Goal: Task Accomplishment & Management: Complete application form

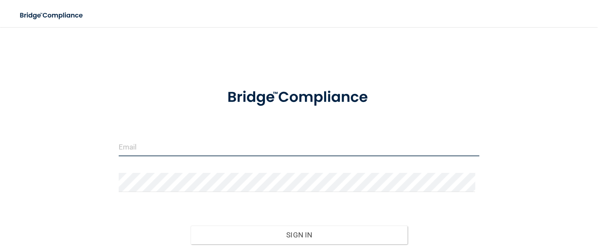
click at [148, 141] on input "email" at bounding box center [299, 146] width 361 height 19
type input "[PERSON_NAME][EMAIL_ADDRESS][PERSON_NAME][DOMAIN_NAME]"
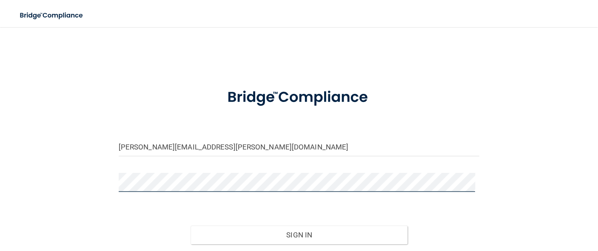
click at [191, 226] on button "Sign In" at bounding box center [299, 235] width 217 height 19
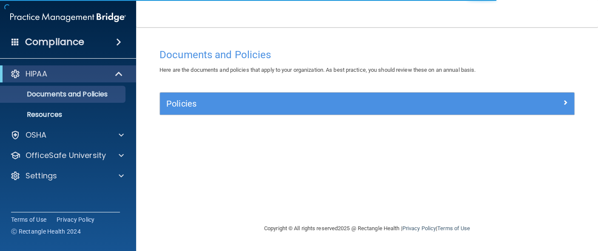
click at [97, 145] on div "HIPAA Documents and Policies Report an Incident Business Associates Emergency P…" at bounding box center [68, 126] width 137 height 129
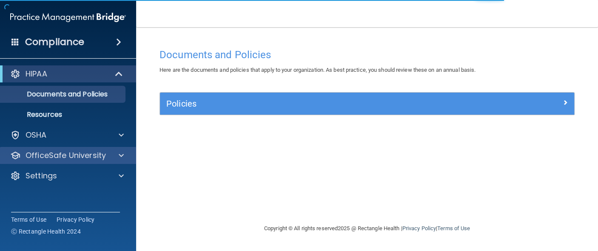
click at [96, 150] on div "OfficeSafe University" at bounding box center [68, 155] width 137 height 17
click at [122, 159] on span at bounding box center [121, 156] width 5 height 10
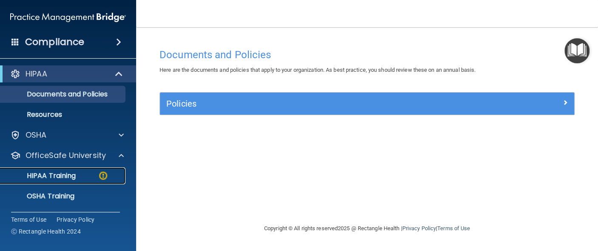
click at [91, 174] on div "HIPAA Training" at bounding box center [64, 176] width 116 height 9
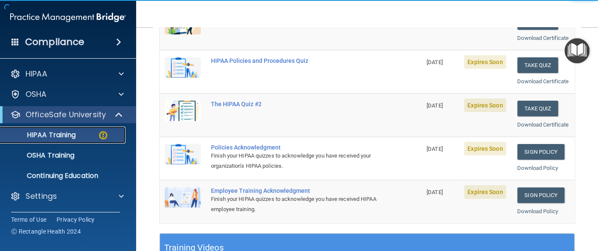
scroll to position [143, 0]
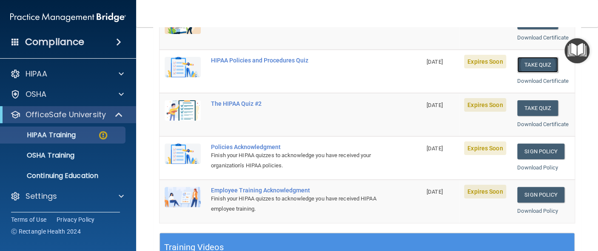
click at [539, 68] on button "Take Quiz" at bounding box center [537, 65] width 41 height 16
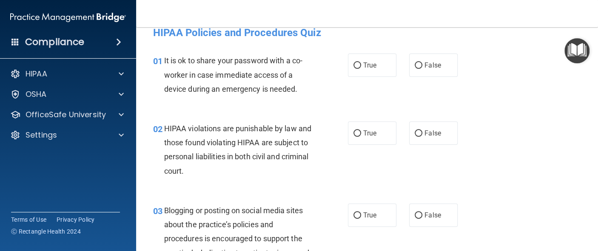
scroll to position [6, 0]
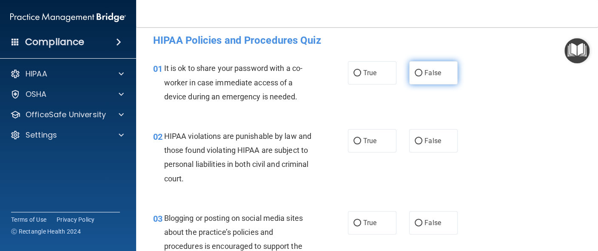
click at [411, 76] on label "False" at bounding box center [433, 72] width 49 height 23
click at [415, 76] on input "False" at bounding box center [419, 73] width 8 height 6
radio input "true"
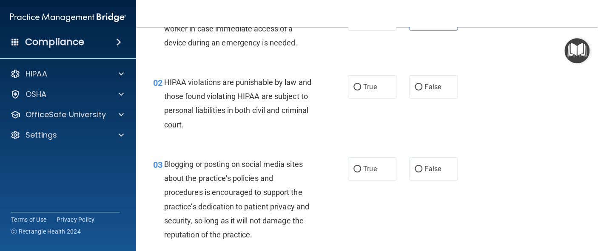
scroll to position [61, 0]
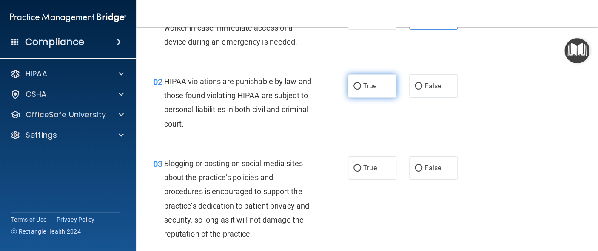
click at [365, 87] on span "True" at bounding box center [369, 86] width 13 height 8
click at [361, 87] on input "True" at bounding box center [358, 86] width 8 height 6
radio input "true"
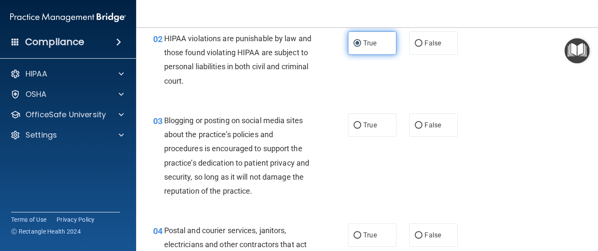
scroll to position [117, 0]
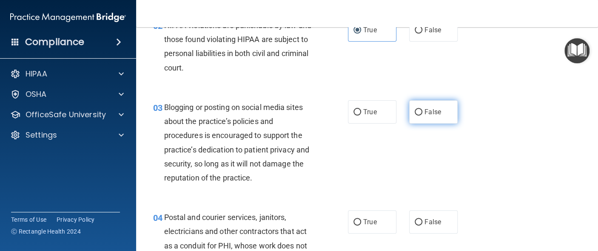
click at [435, 112] on span "False" at bounding box center [433, 112] width 17 height 8
click at [422, 112] on input "False" at bounding box center [419, 112] width 8 height 6
radio input "true"
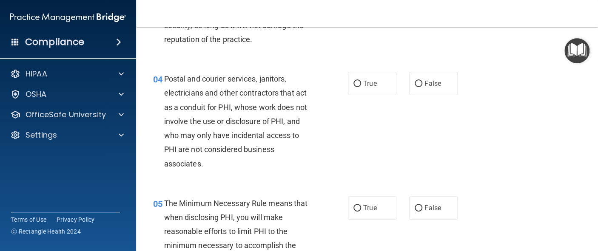
scroll to position [257, 0]
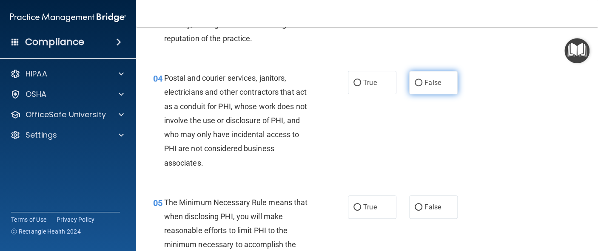
click at [430, 88] on label "False" at bounding box center [433, 82] width 49 height 23
click at [422, 86] on input "False" at bounding box center [419, 83] width 8 height 6
radio input "true"
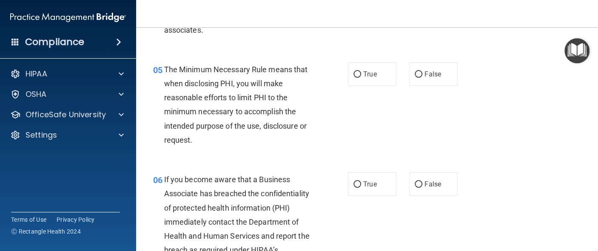
scroll to position [391, 0]
click at [430, 88] on div "05 The Minimum Necessary Rule means that when disclosing PHI, you will make rea…" at bounding box center [367, 106] width 441 height 110
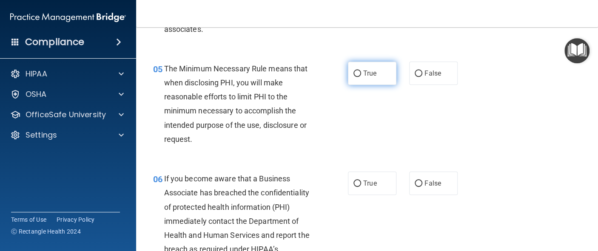
click at [386, 74] on label "True" at bounding box center [372, 73] width 49 height 23
click at [361, 74] on input "True" at bounding box center [358, 74] width 8 height 6
radio input "true"
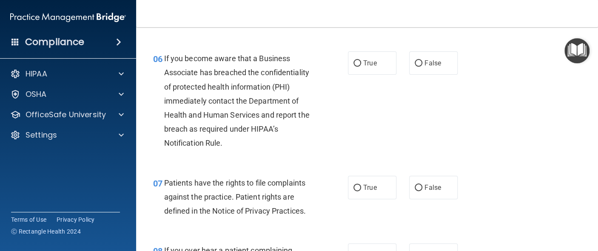
scroll to position [532, 0]
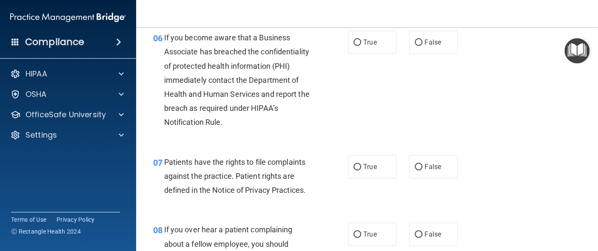
click at [354, 73] on div "06 If you become aware that a Business Associate has breached the confidentiali…" at bounding box center [250, 82] width 220 height 103
click at [365, 44] on span "True" at bounding box center [369, 42] width 13 height 8
click at [361, 44] on input "True" at bounding box center [358, 43] width 8 height 6
radio input "true"
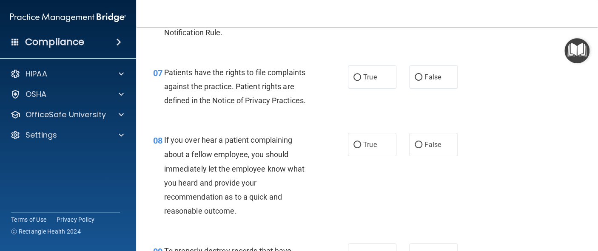
scroll to position [622, 0]
click at [376, 82] on label "True" at bounding box center [372, 76] width 49 height 23
click at [361, 80] on input "True" at bounding box center [358, 77] width 8 height 6
radio input "true"
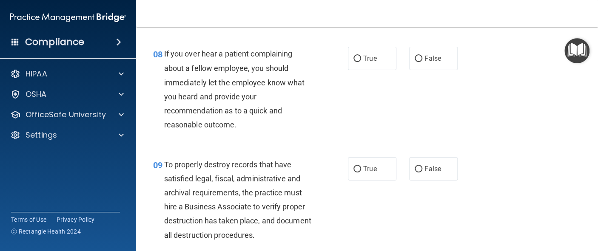
scroll to position [708, 0]
click at [436, 53] on label "False" at bounding box center [433, 57] width 49 height 23
click at [422, 55] on input "False" at bounding box center [419, 58] width 8 height 6
radio input "true"
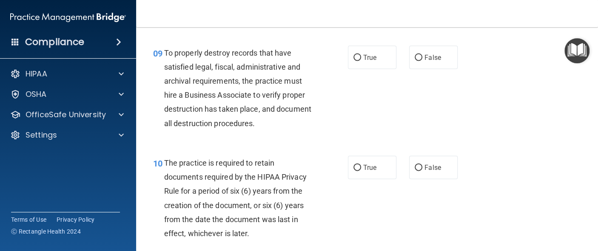
scroll to position [820, 0]
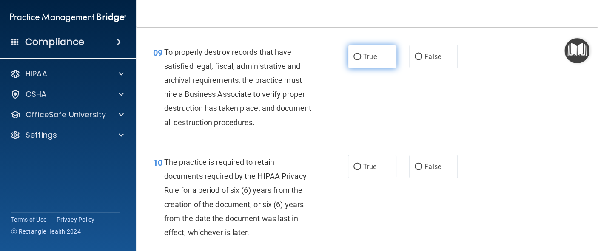
click at [380, 61] on label "True" at bounding box center [372, 56] width 49 height 23
click at [361, 60] on input "True" at bounding box center [358, 57] width 8 height 6
radio input "true"
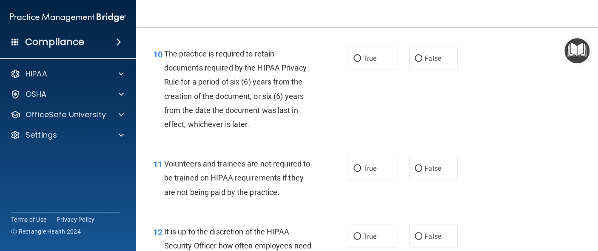
scroll to position [929, 0]
click at [372, 54] on span "True" at bounding box center [369, 58] width 13 height 8
click at [361, 55] on input "True" at bounding box center [358, 58] width 8 height 6
radio input "true"
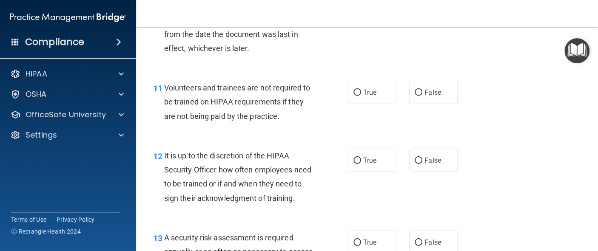
scroll to position [1005, 0]
click at [409, 91] on label "False" at bounding box center [433, 91] width 49 height 23
click at [415, 91] on input "False" at bounding box center [419, 92] width 8 height 6
radio input "true"
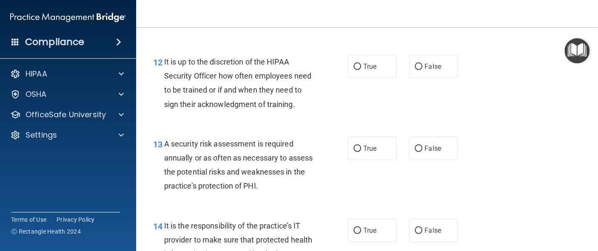
scroll to position [1100, 0]
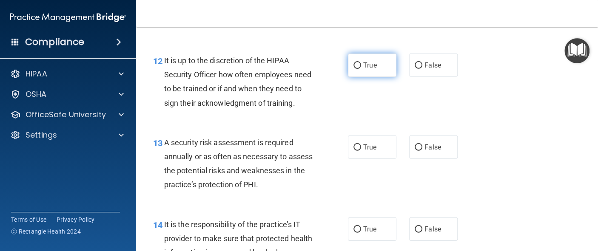
click at [367, 64] on span "True" at bounding box center [369, 65] width 13 height 8
click at [361, 64] on input "True" at bounding box center [358, 66] width 8 height 6
radio input "true"
click at [367, 64] on span "True" at bounding box center [369, 65] width 13 height 8
click at [361, 64] on input "True" at bounding box center [358, 66] width 8 height 6
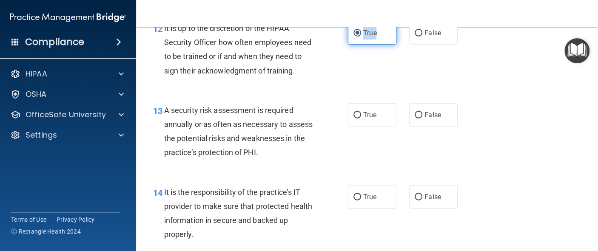
scroll to position [1137, 0]
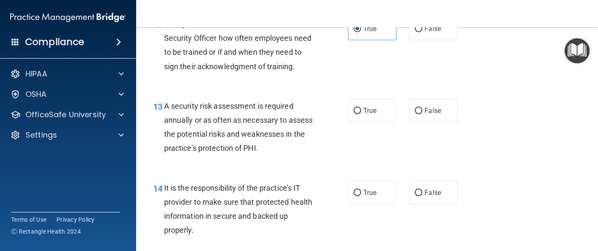
click at [367, 64] on div "12 It is up to the discretion of the HIPAA Security Officer how often employees…" at bounding box center [367, 47] width 441 height 82
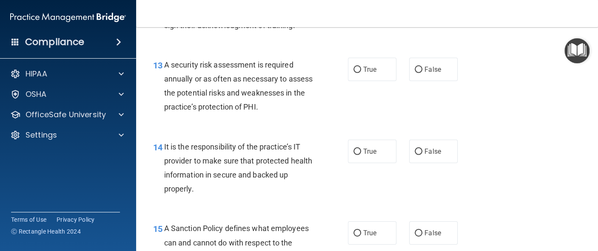
scroll to position [1179, 0]
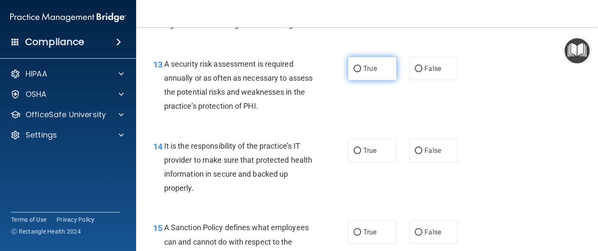
click at [377, 80] on label "True" at bounding box center [372, 68] width 49 height 23
click at [361, 72] on input "True" at bounding box center [358, 69] width 8 height 6
radio input "true"
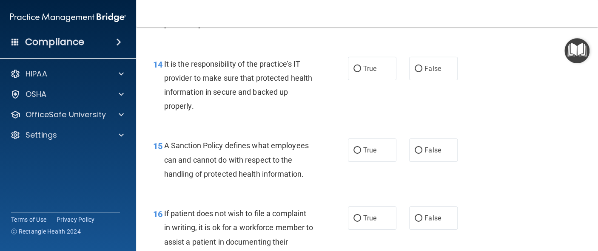
scroll to position [1268, 0]
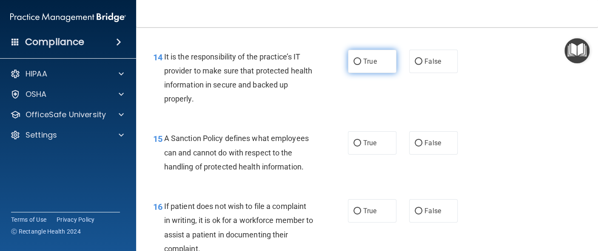
click at [386, 73] on label "True" at bounding box center [372, 61] width 49 height 23
click at [361, 65] on input "True" at bounding box center [358, 62] width 8 height 6
radio input "true"
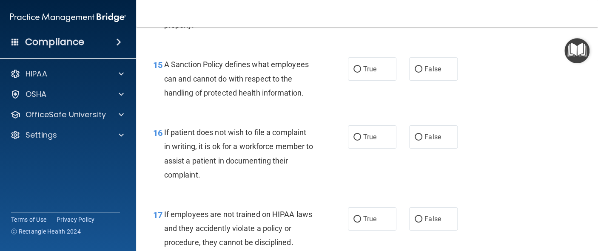
scroll to position [1344, 0]
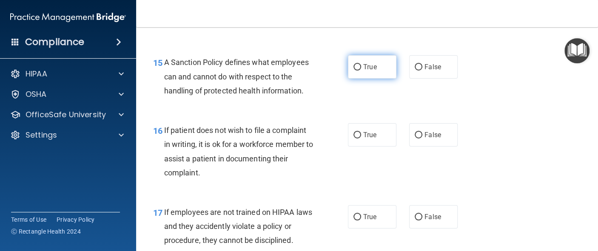
click at [386, 79] on label "True" at bounding box center [372, 66] width 49 height 23
click at [361, 71] on input "True" at bounding box center [358, 67] width 8 height 6
radio input "true"
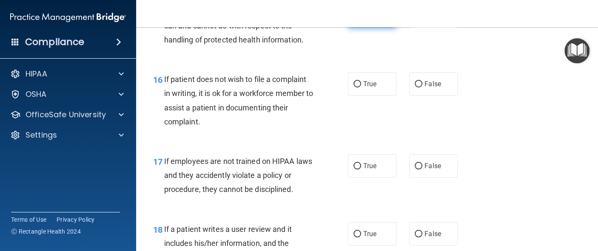
scroll to position [1396, 0]
click at [417, 95] on label "False" at bounding box center [433, 83] width 49 height 23
click at [417, 87] on input "False" at bounding box center [419, 84] width 8 height 6
radio input "true"
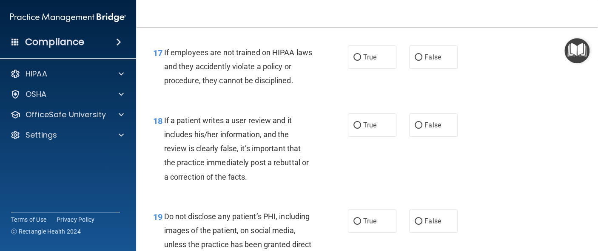
scroll to position [1505, 0]
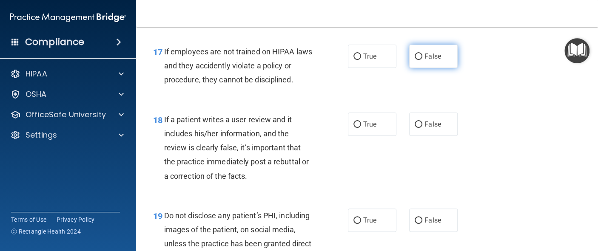
click at [415, 60] on input "False" at bounding box center [419, 57] width 8 height 6
radio input "true"
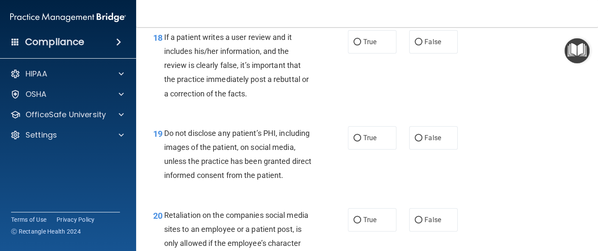
scroll to position [1590, 0]
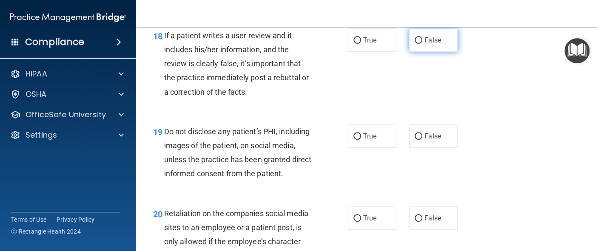
click at [417, 44] on input "False" at bounding box center [419, 40] width 8 height 6
radio input "true"
click at [370, 44] on span "True" at bounding box center [369, 40] width 13 height 8
click at [361, 44] on input "True" at bounding box center [358, 40] width 8 height 6
radio input "true"
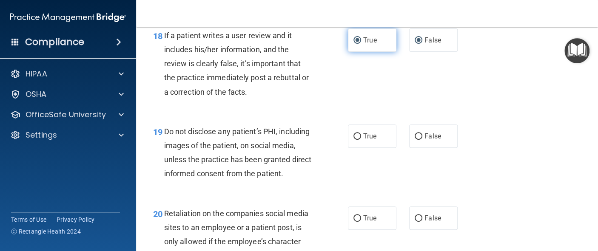
radio input "false"
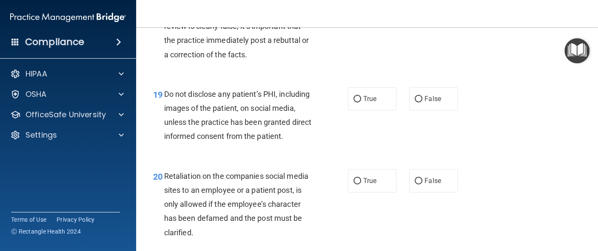
scroll to position [1630, 0]
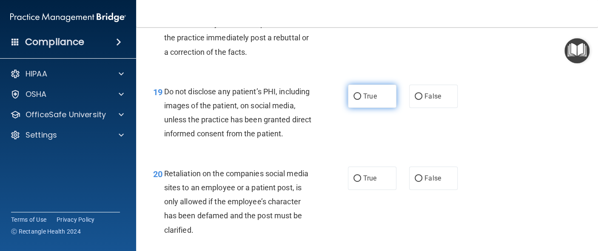
click at [348, 108] on label "True" at bounding box center [372, 96] width 49 height 23
click at [354, 100] on input "True" at bounding box center [358, 97] width 8 height 6
radio input "true"
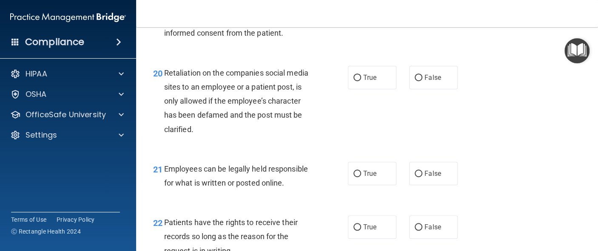
scroll to position [1736, 0]
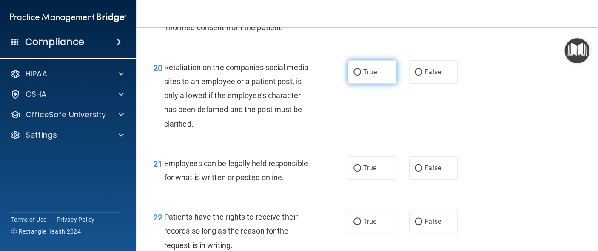
click at [373, 76] on span "True" at bounding box center [369, 72] width 13 height 8
click at [361, 76] on input "True" at bounding box center [358, 72] width 8 height 6
radio input "true"
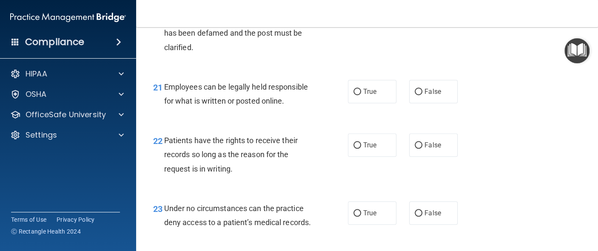
scroll to position [1815, 0]
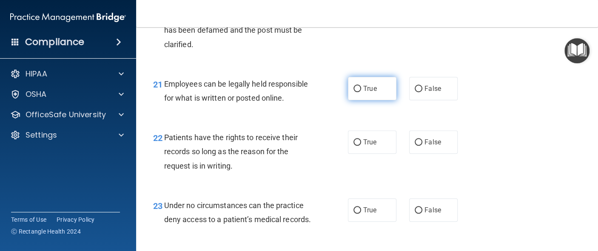
click at [363, 93] on span "True" at bounding box center [369, 89] width 13 height 8
click at [361, 92] on input "True" at bounding box center [358, 89] width 8 height 6
radio input "true"
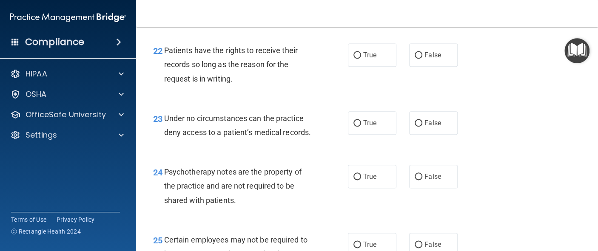
scroll to position [1904, 0]
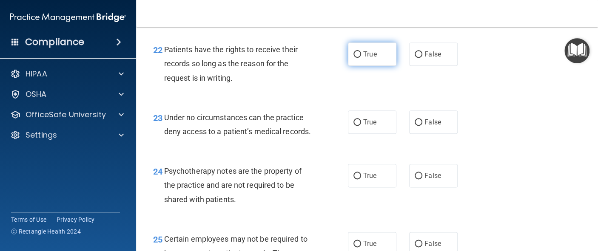
click at [364, 58] on span "True" at bounding box center [369, 54] width 13 height 8
click at [361, 58] on input "True" at bounding box center [358, 54] width 8 height 6
radio input "true"
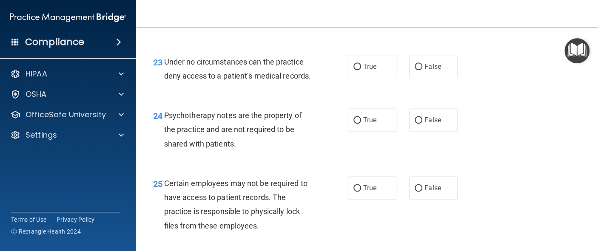
scroll to position [1961, 0]
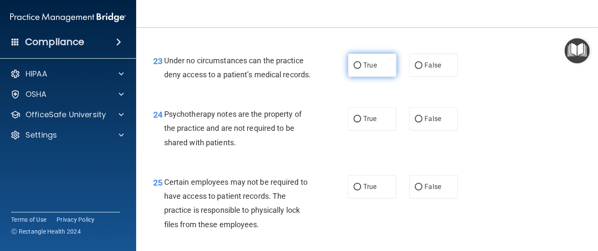
click at [369, 69] on span "True" at bounding box center [369, 65] width 13 height 8
click at [361, 69] on input "True" at bounding box center [358, 66] width 8 height 6
radio input "true"
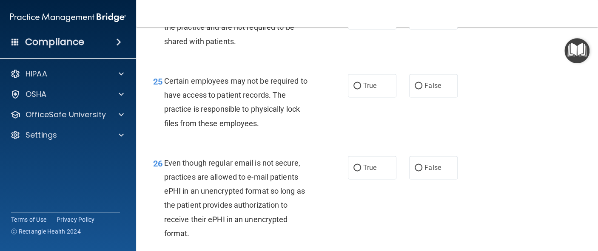
scroll to position [2066, 0]
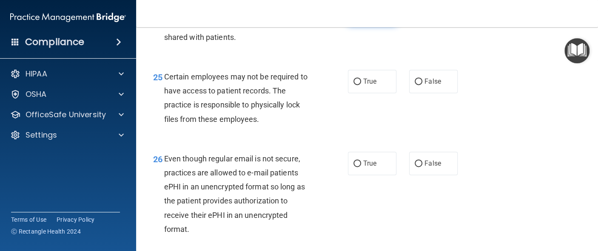
click at [367, 25] on label "True" at bounding box center [372, 13] width 49 height 23
click at [361, 17] on input "True" at bounding box center [358, 14] width 8 height 6
radio input "true"
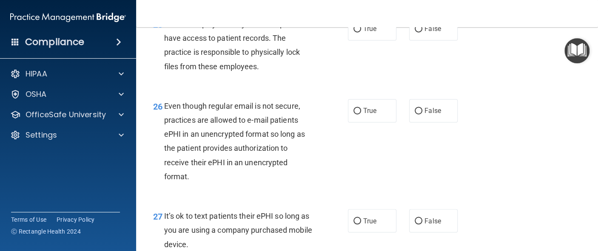
scroll to position [2119, 0]
click at [365, 33] on span "True" at bounding box center [369, 29] width 13 height 8
click at [361, 32] on input "True" at bounding box center [358, 29] width 8 height 6
radio input "true"
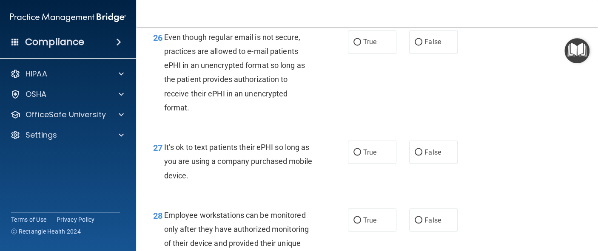
scroll to position [2188, 0]
click at [386, 53] on label "True" at bounding box center [372, 41] width 49 height 23
click at [361, 45] on input "True" at bounding box center [358, 42] width 8 height 6
radio input "true"
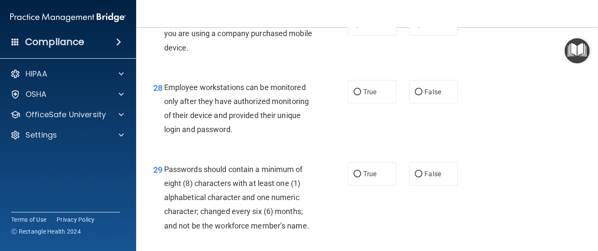
scroll to position [2318, 0]
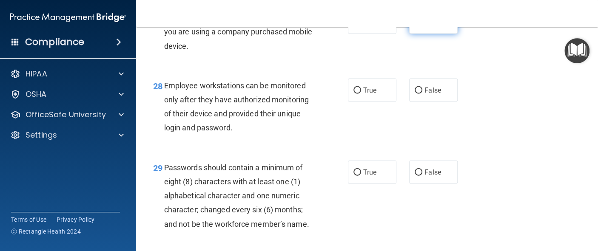
click at [425, 26] on span "False" at bounding box center [433, 22] width 17 height 8
click at [422, 26] on input "False" at bounding box center [419, 23] width 8 height 6
radio input "true"
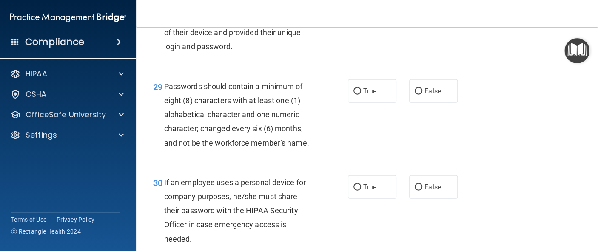
scroll to position [2400, 0]
click at [363, 12] on span "True" at bounding box center [369, 8] width 13 height 8
click at [361, 12] on input "True" at bounding box center [358, 9] width 8 height 6
radio input "true"
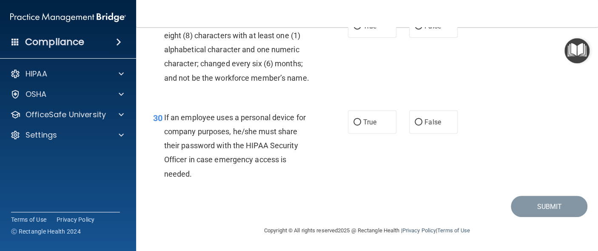
scroll to position [2467, 0]
click at [364, 30] on span "True" at bounding box center [369, 26] width 13 height 8
click at [361, 30] on input "True" at bounding box center [358, 26] width 8 height 6
radio input "true"
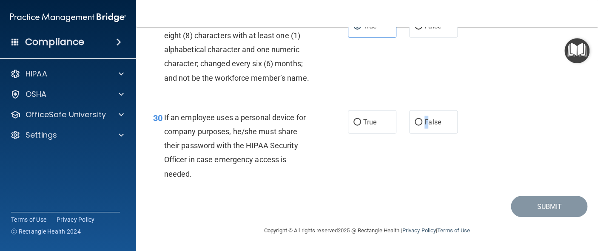
drag, startPoint x: 420, startPoint y: 114, endPoint x: 415, endPoint y: 110, distance: 6.7
click at [415, 111] on div "True False" at bounding box center [406, 122] width 117 height 23
click at [415, 120] on input "False" at bounding box center [419, 123] width 8 height 6
radio input "true"
click at [517, 205] on button "Submit" at bounding box center [549, 207] width 77 height 22
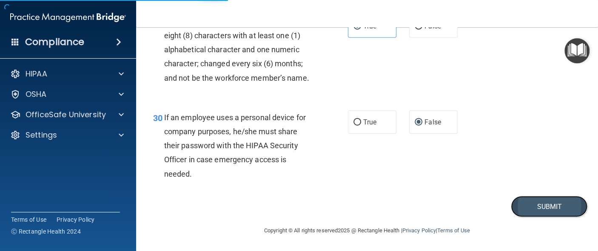
click at [539, 206] on button "Submit" at bounding box center [549, 207] width 77 height 22
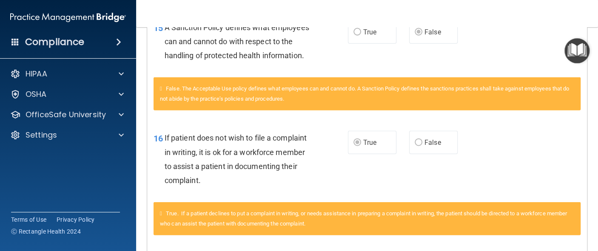
scroll to position [938, 0]
